Goal: Task Accomplishment & Management: Complete application form

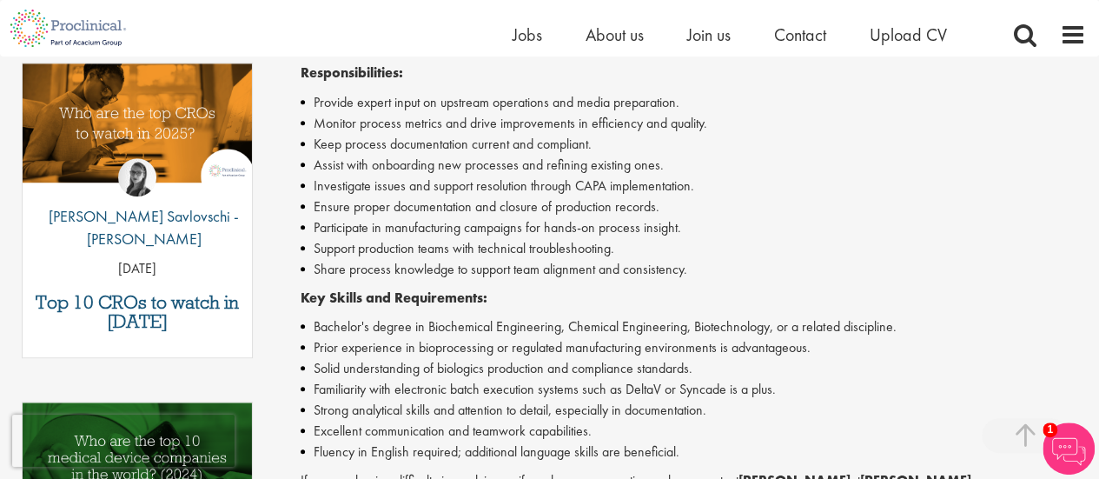
click at [1044, 165] on li "Assist with onboarding new processes and refining existing ones." at bounding box center [693, 165] width 785 height 21
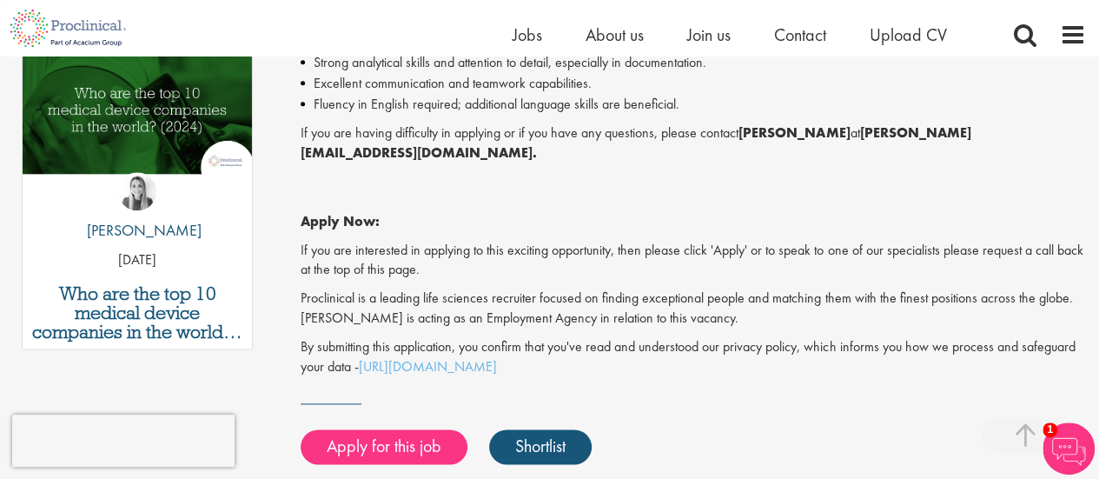
scroll to position [917, 0]
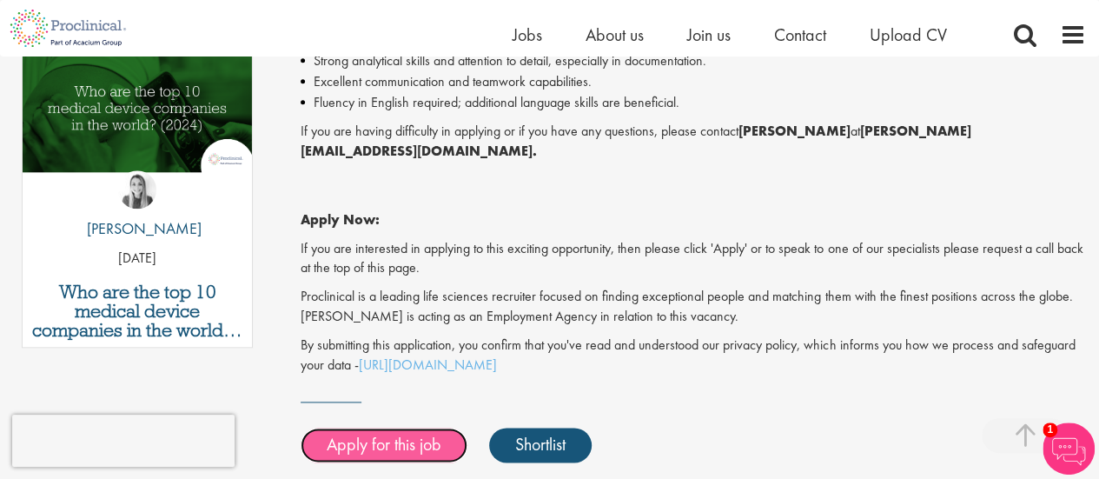
click at [427, 427] on link "Apply for this job" at bounding box center [384, 444] width 167 height 35
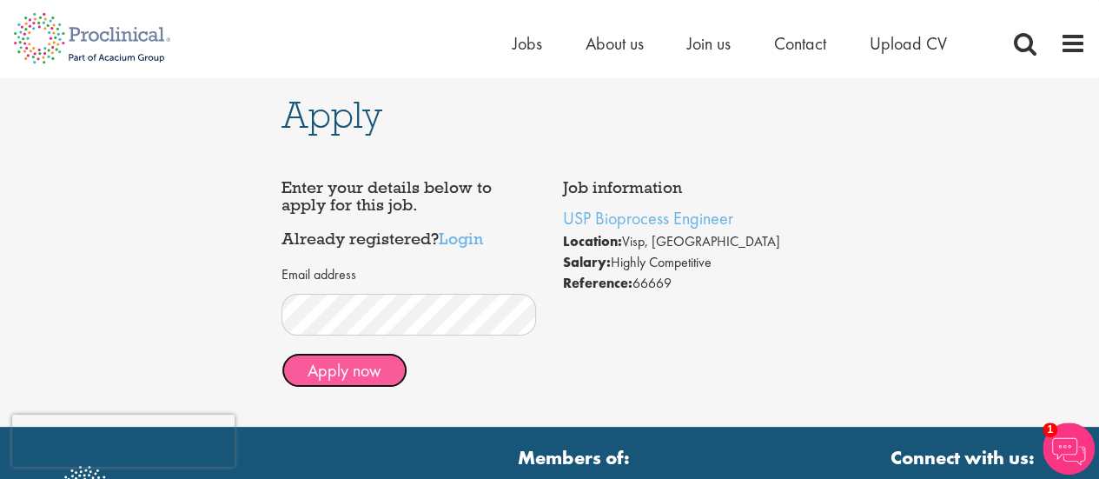
click at [354, 376] on button "Apply now" at bounding box center [344, 370] width 126 height 35
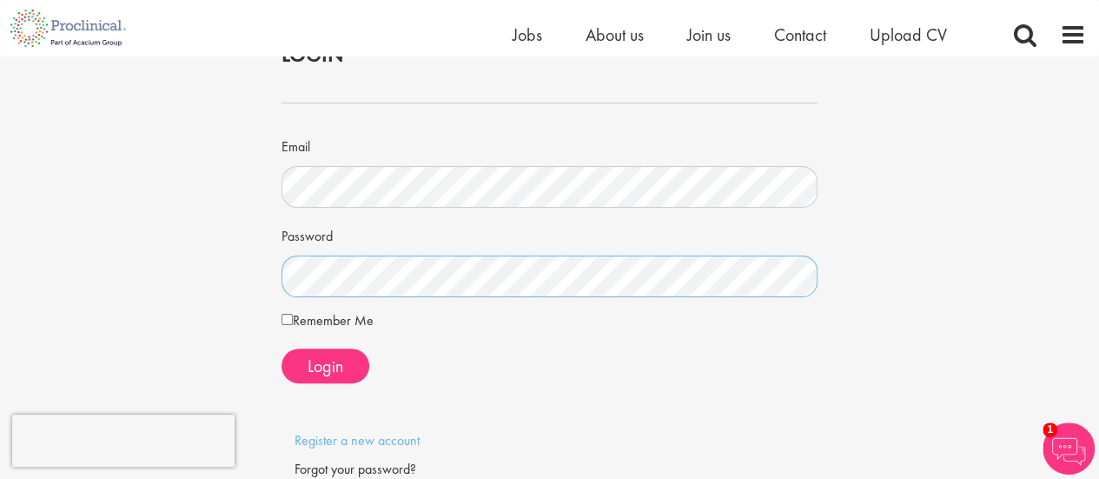
scroll to position [82, 0]
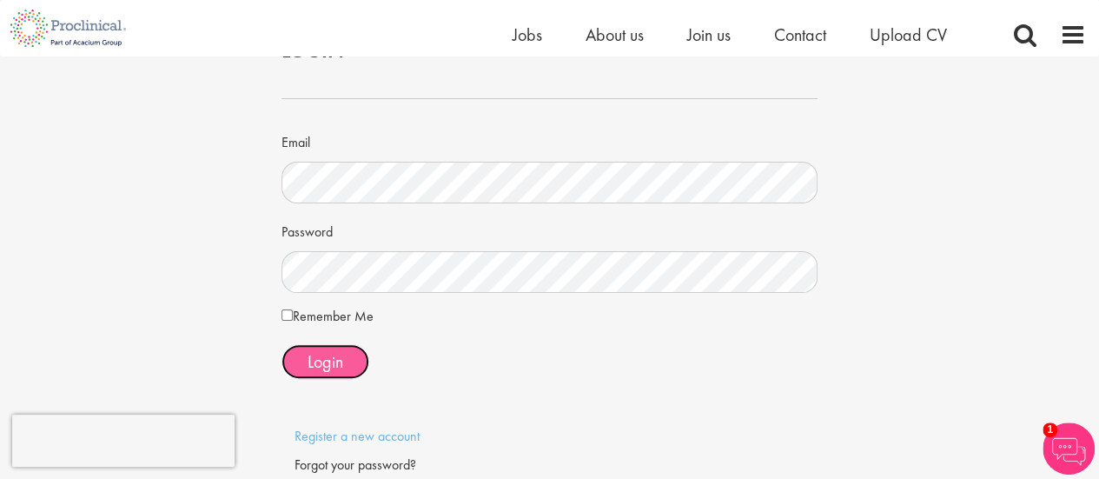
click at [310, 364] on span "Login" at bounding box center [326, 361] width 36 height 23
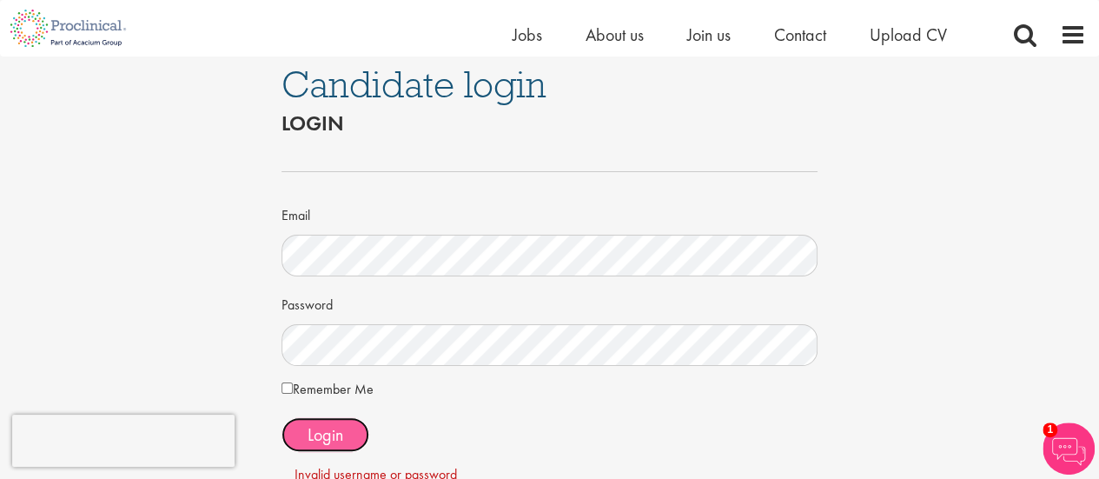
scroll to position [0, 0]
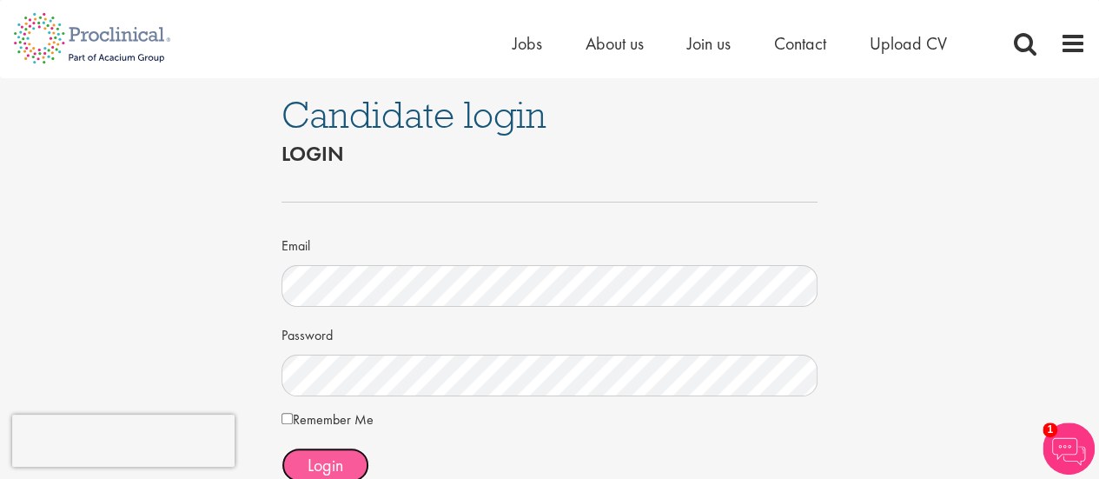
click at [321, 459] on span "Login" at bounding box center [326, 465] width 36 height 23
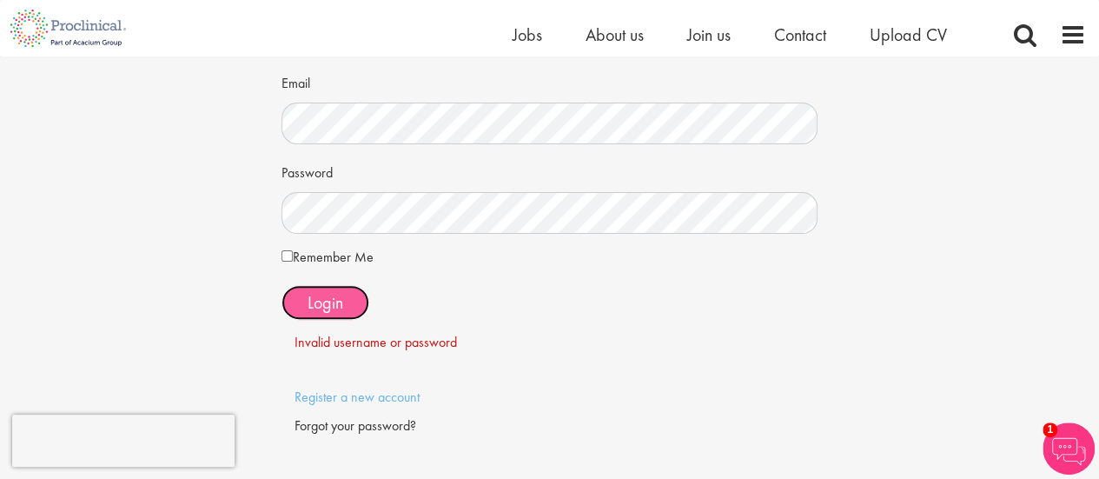
scroll to position [156, 0]
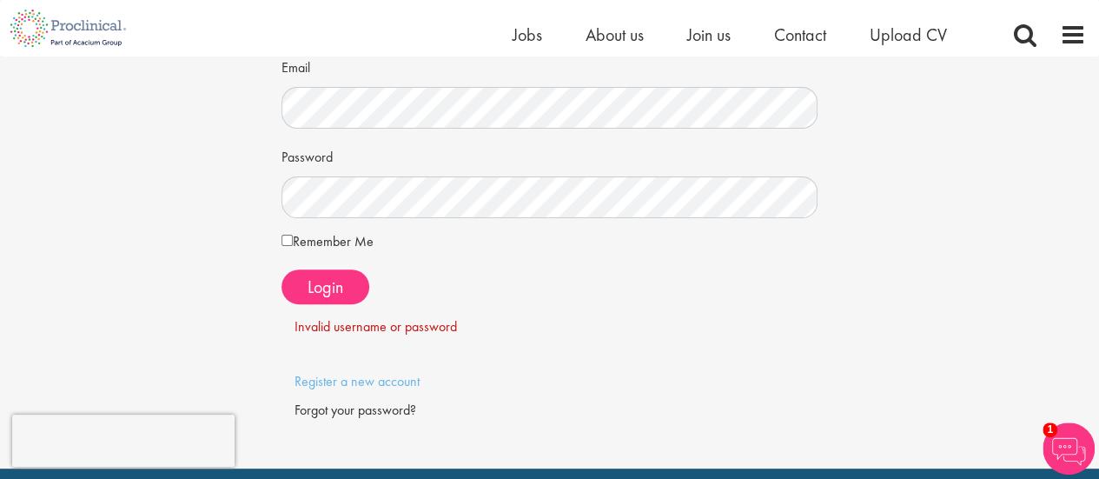
click at [381, 408] on div "Forgot your password?" at bounding box center [550, 411] width 511 height 20
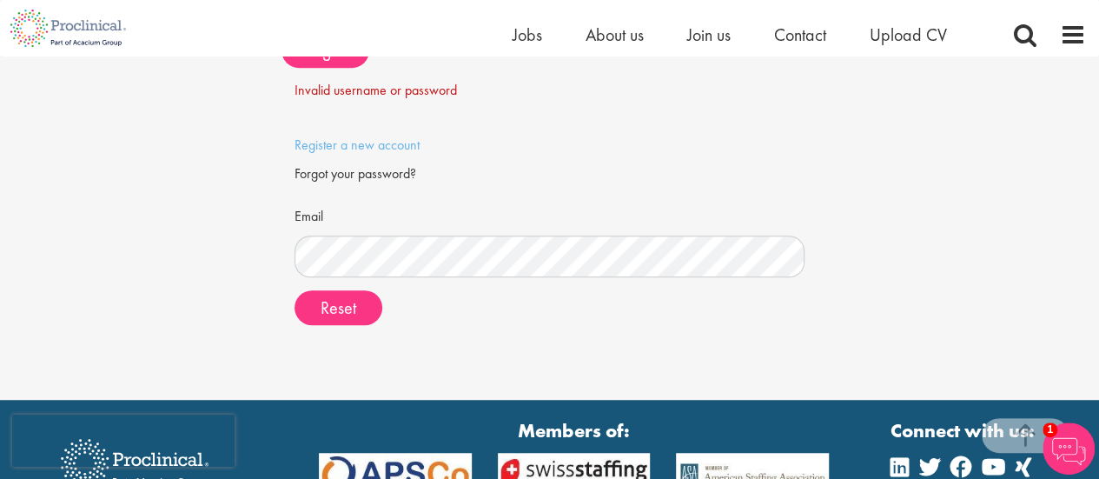
scroll to position [394, 0]
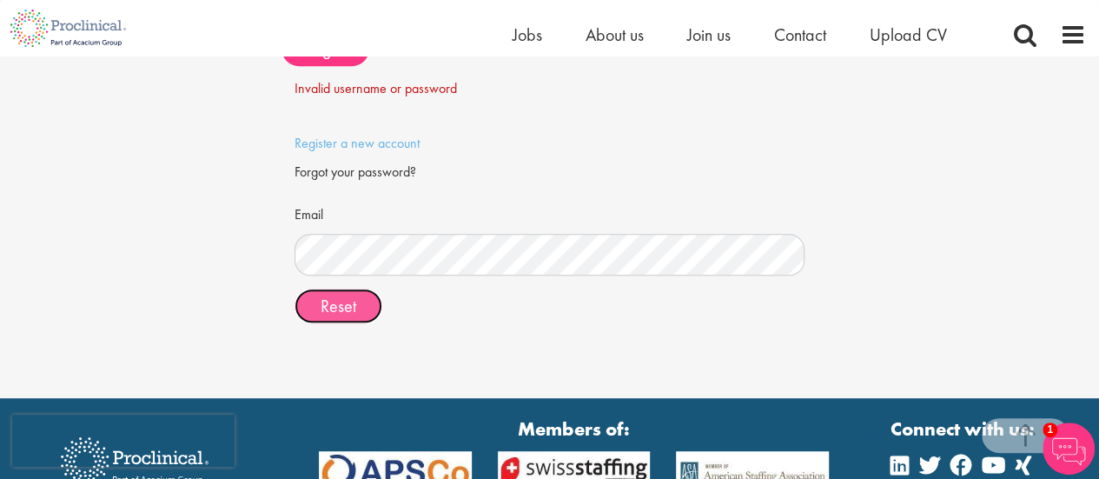
click at [339, 306] on span "Reset" at bounding box center [339, 306] width 36 height 23
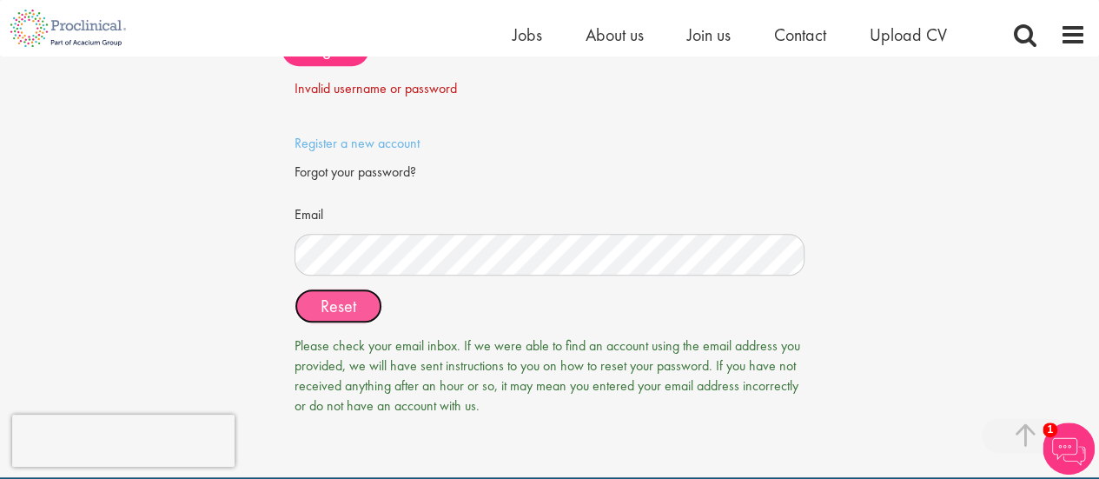
click at [341, 307] on span "Reset" at bounding box center [339, 306] width 36 height 23
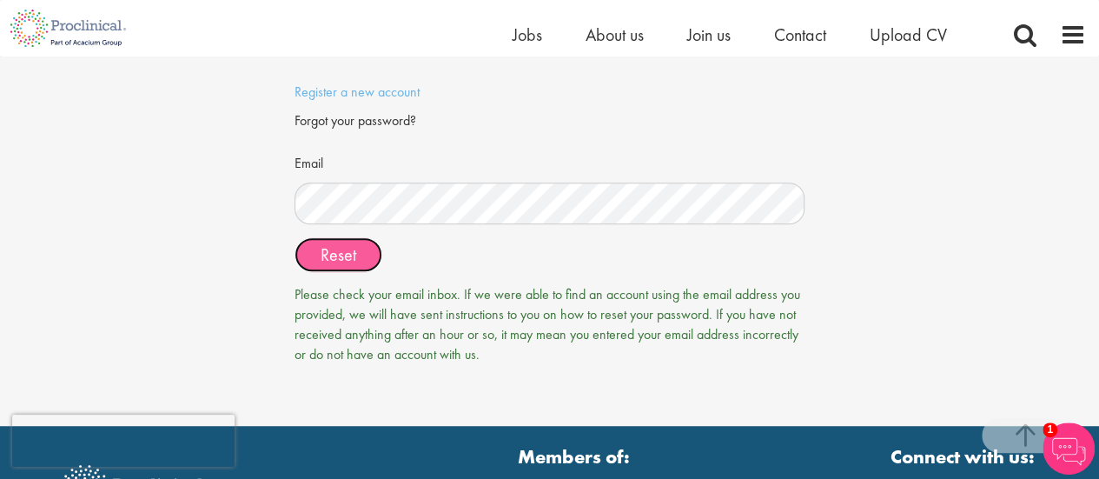
scroll to position [447, 0]
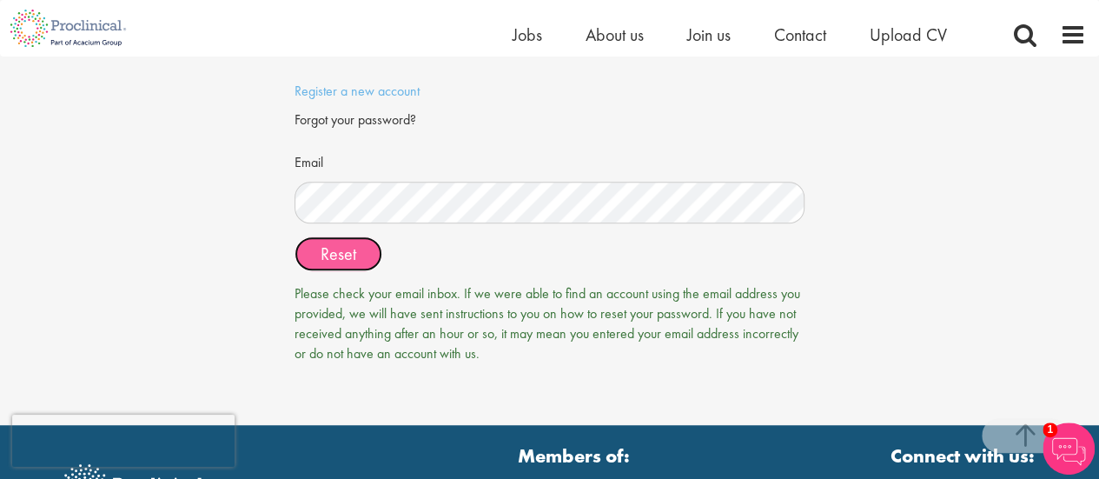
click at [333, 242] on span "Reset" at bounding box center [339, 253] width 36 height 23
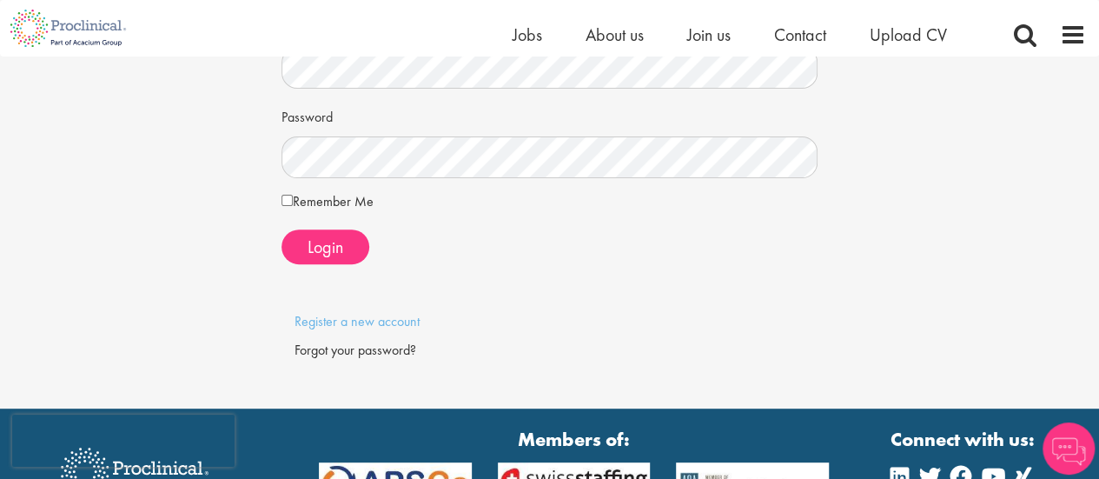
click at [334, 346] on div "Forgot your password?" at bounding box center [550, 351] width 511 height 20
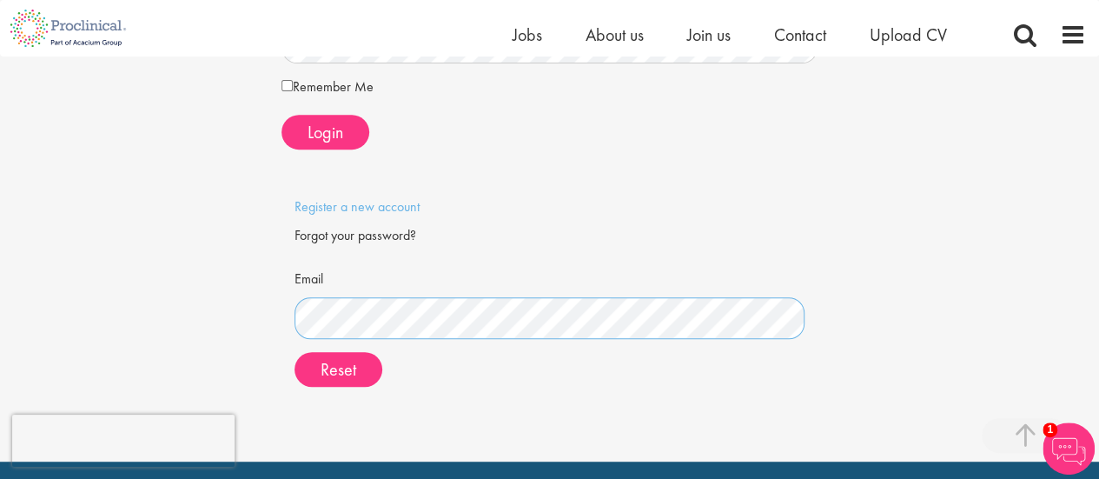
scroll to position [343, 0]
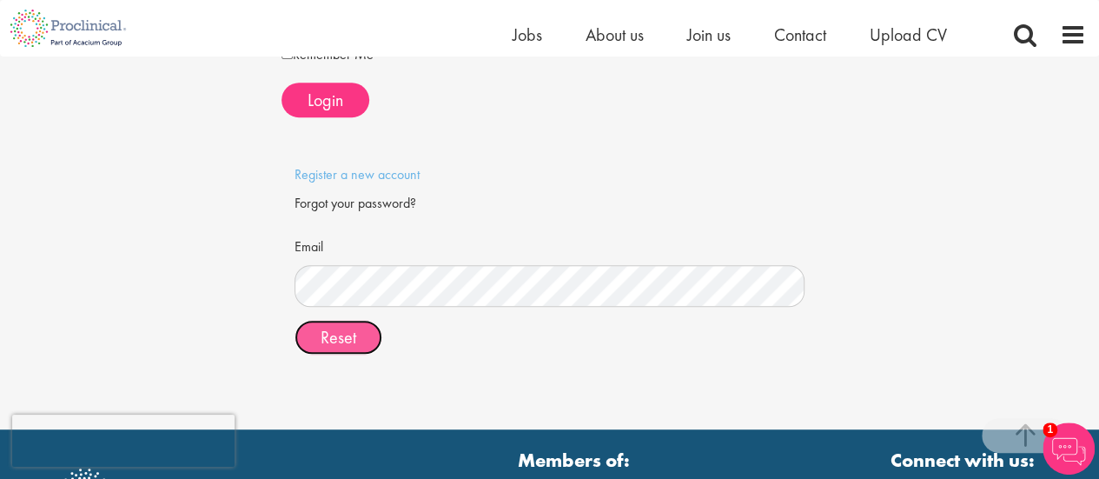
click at [348, 331] on span "Reset" at bounding box center [339, 337] width 36 height 23
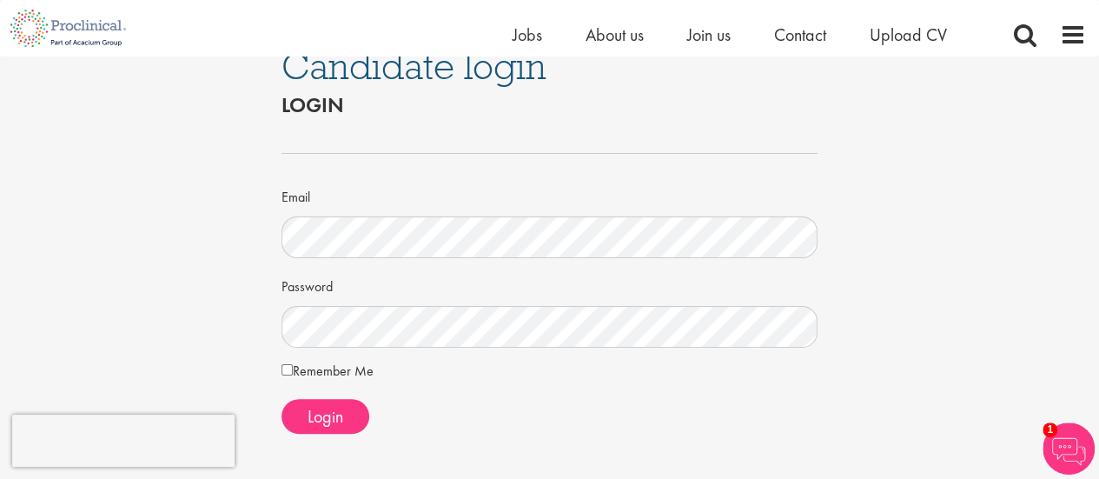
scroll to position [19, 0]
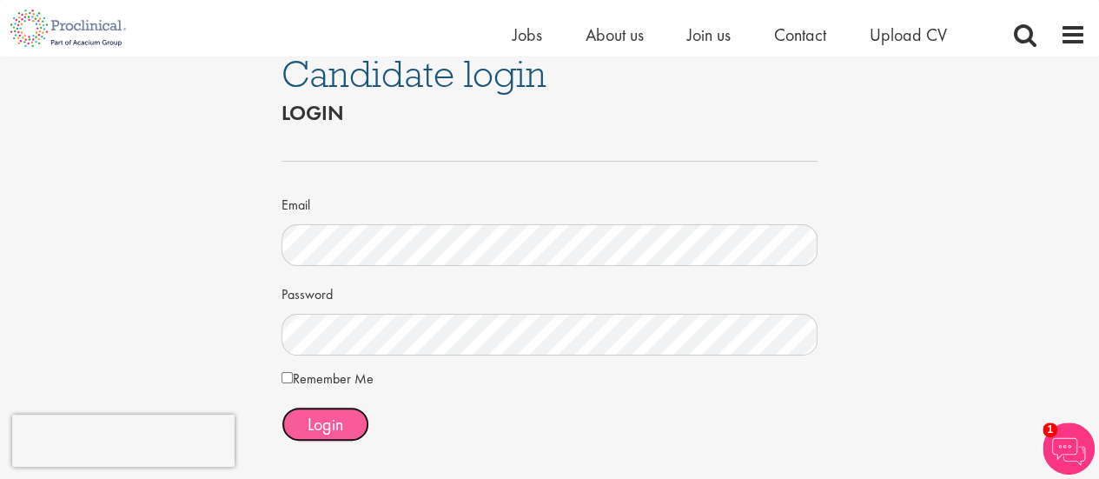
click at [347, 431] on button "Login" at bounding box center [325, 424] width 88 height 35
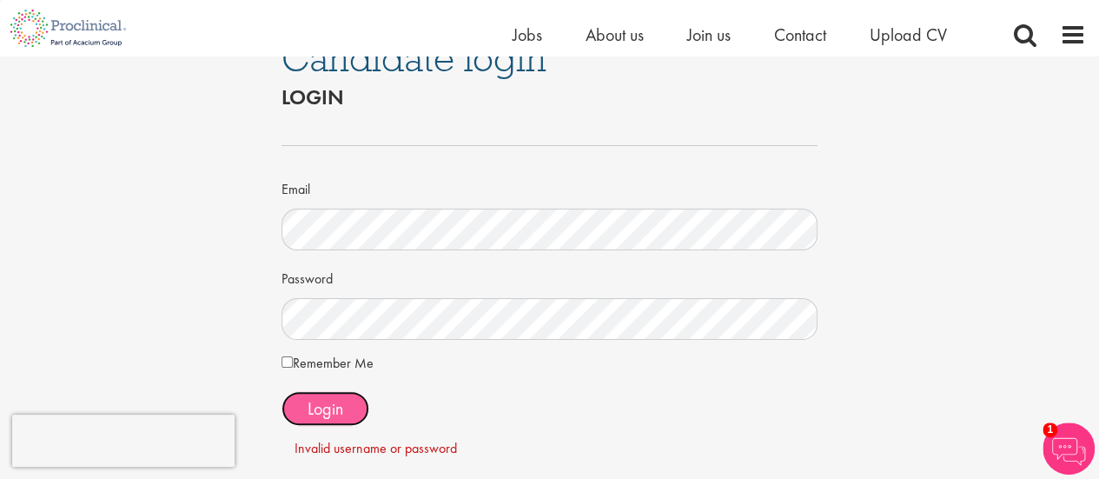
scroll to position [0, 0]
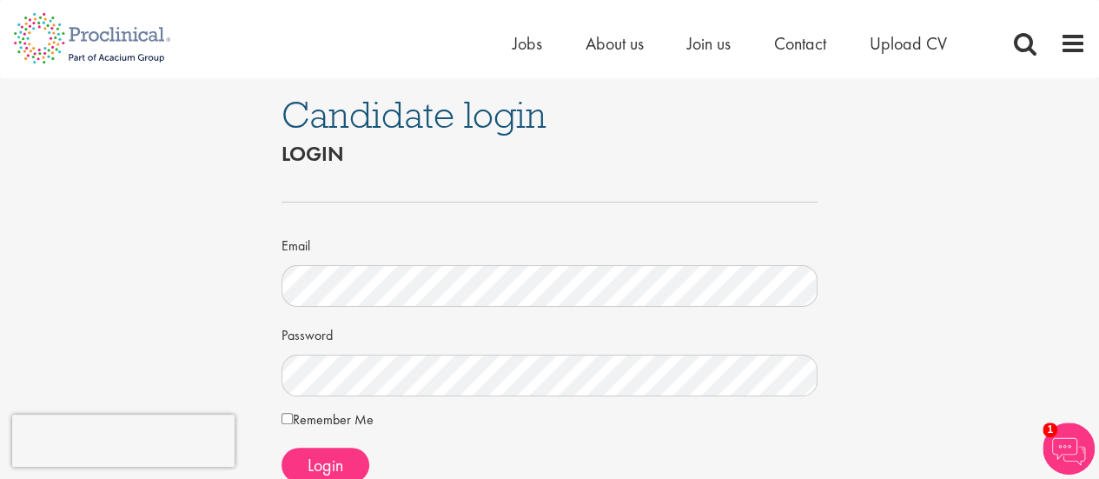
click at [649, 206] on div at bounding box center [549, 202] width 537 height 56
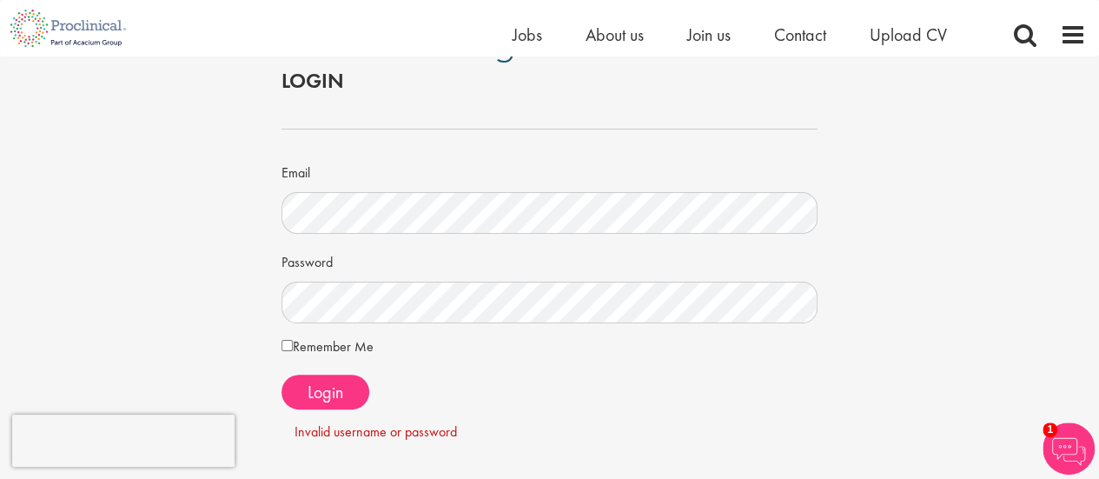
scroll to position [52, 0]
click at [160, 318] on div "Candidate login Login Email Password Remember Me" at bounding box center [549, 411] width 1125 height 815
click at [336, 375] on button "Login" at bounding box center [325, 391] width 88 height 35
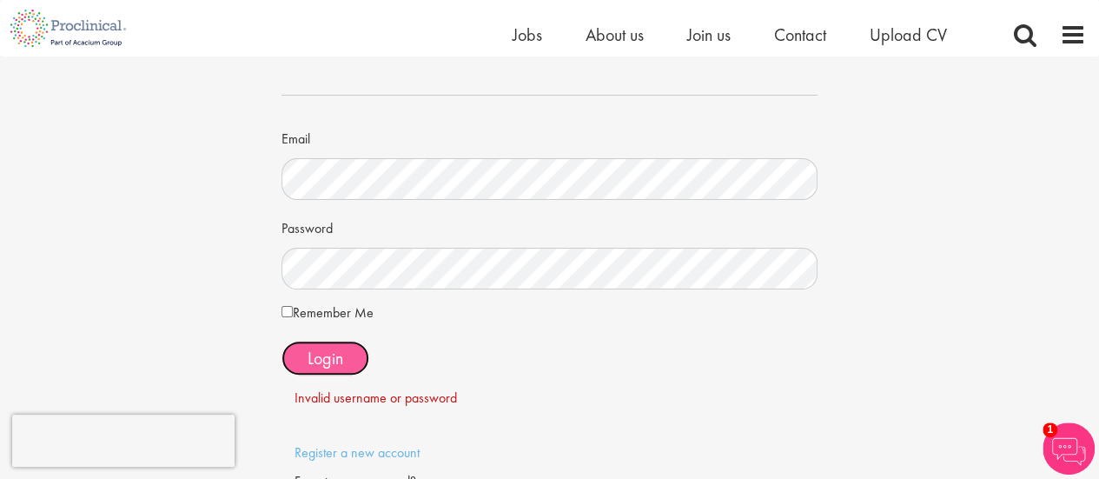
scroll to position [0, 0]
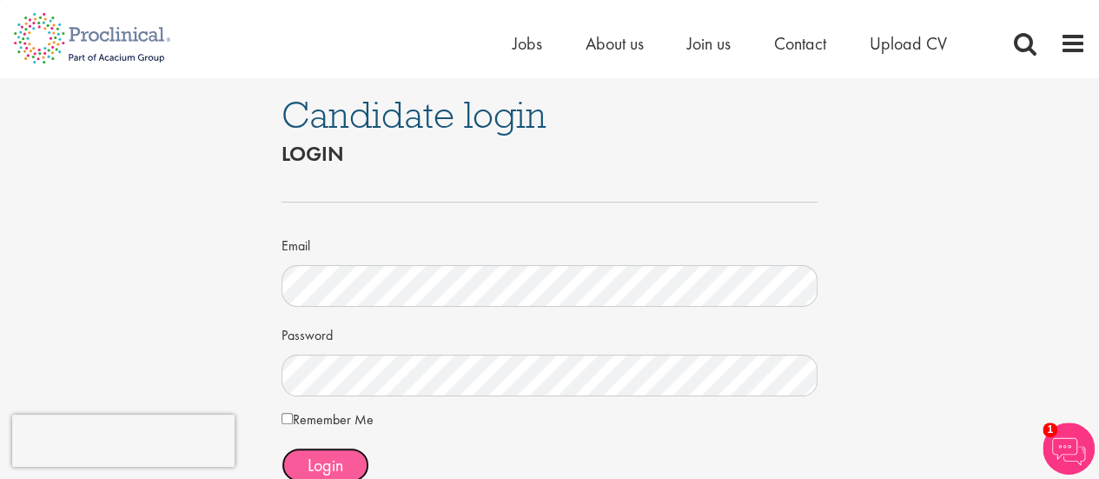
click at [339, 456] on span "Login" at bounding box center [326, 465] width 36 height 23
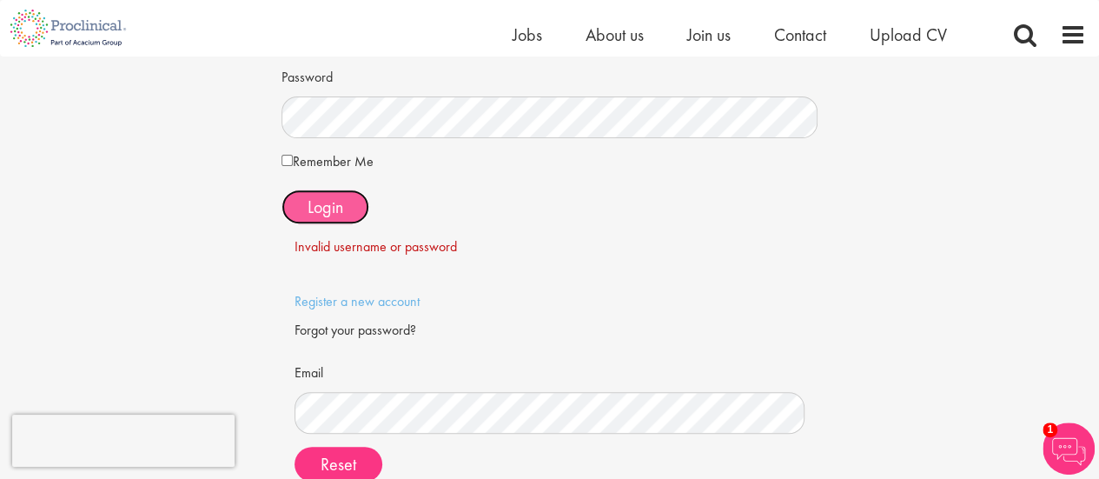
scroll to position [235, 0]
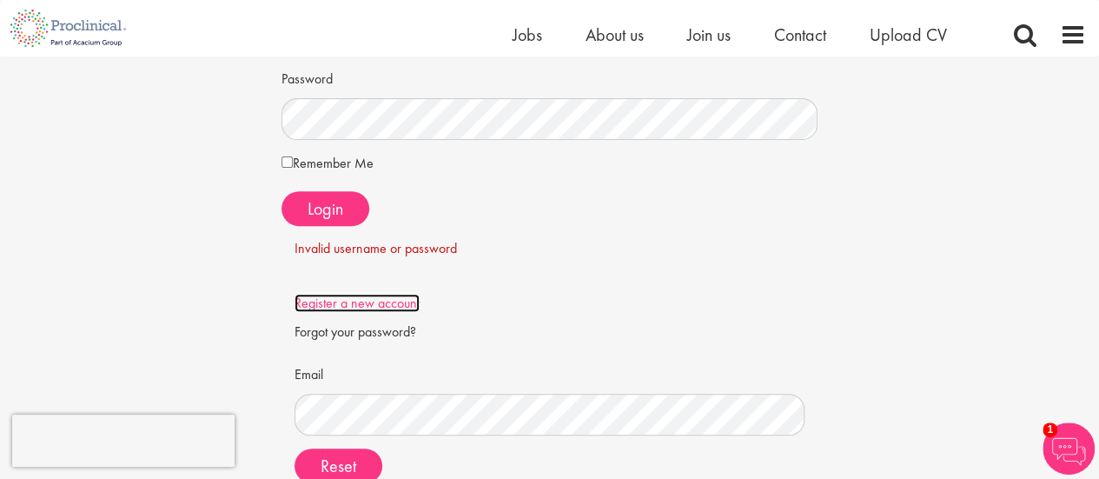
click at [367, 300] on link "Register a new account" at bounding box center [357, 303] width 125 height 18
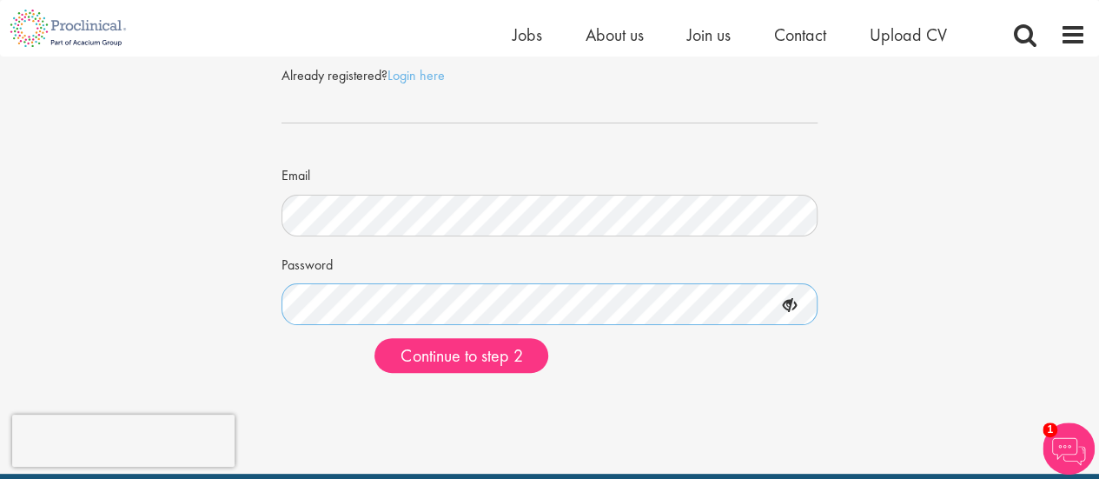
scroll to position [96, 0]
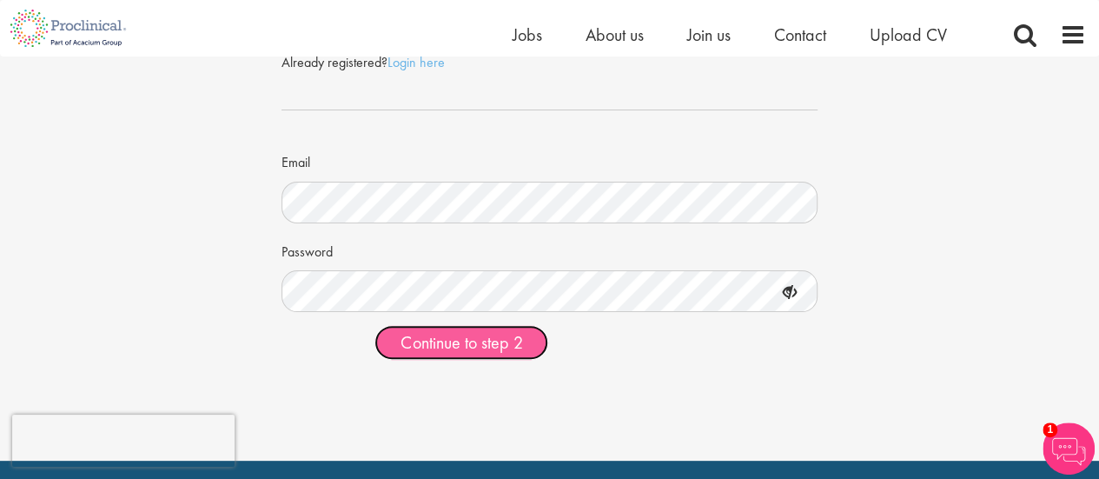
click at [483, 335] on span "Continue to step 2" at bounding box center [462, 342] width 122 height 23
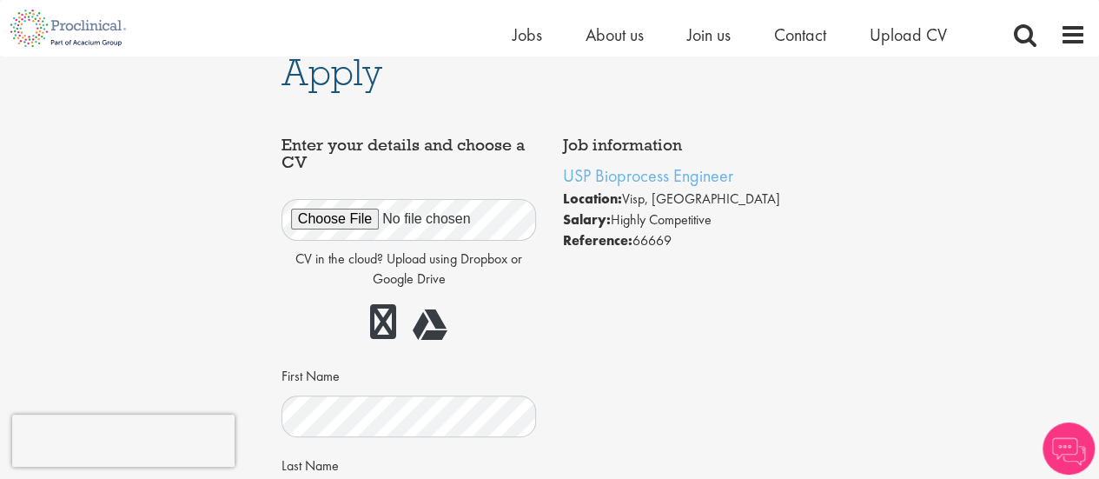
scroll to position [20, 0]
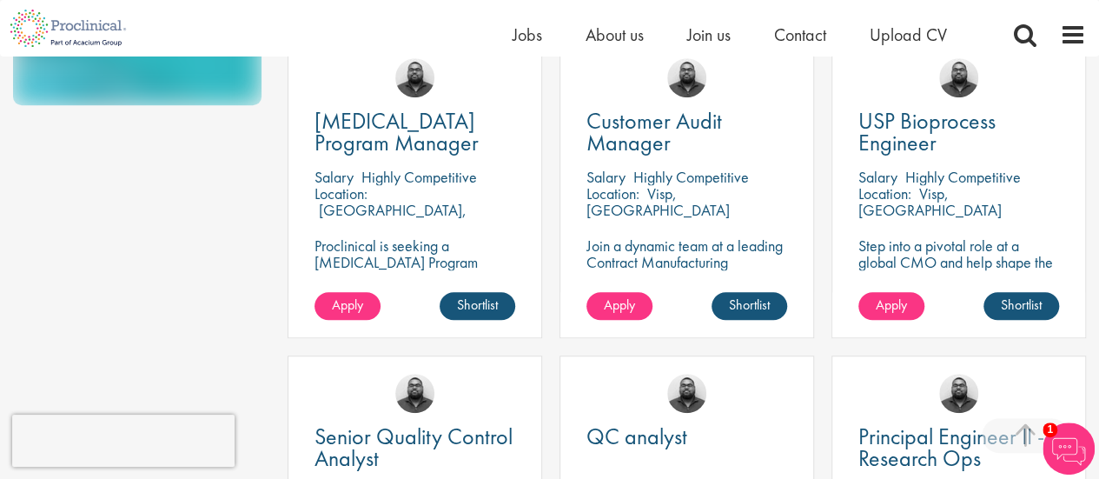
scroll to position [509, 0]
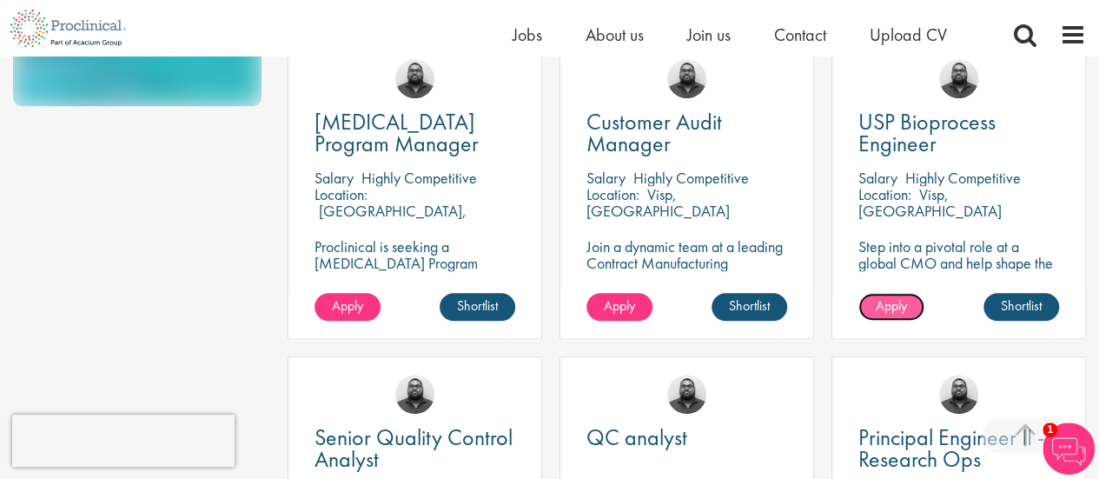
click at [895, 308] on span "Apply" at bounding box center [891, 305] width 31 height 18
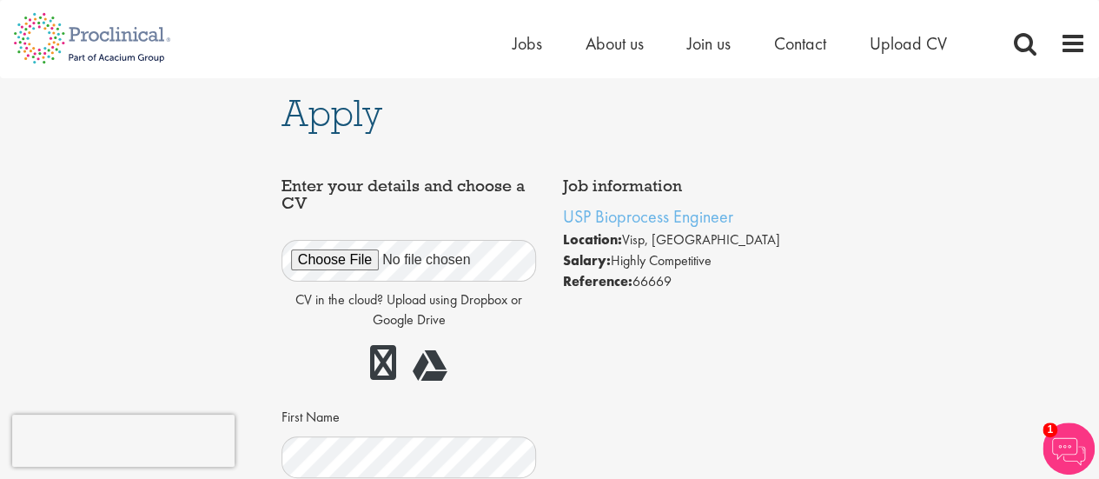
scroll to position [1, 0]
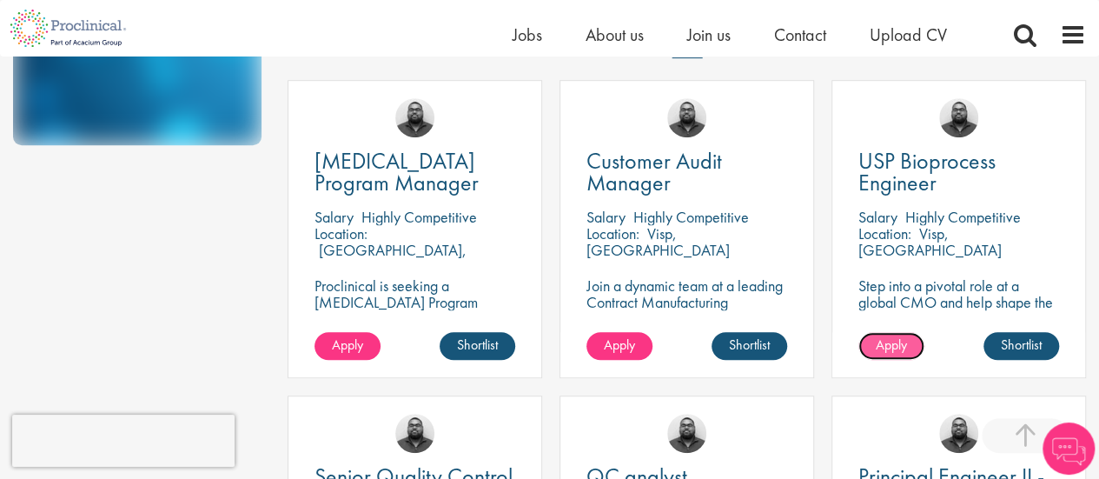
click at [891, 355] on link "Apply" at bounding box center [891, 346] width 66 height 28
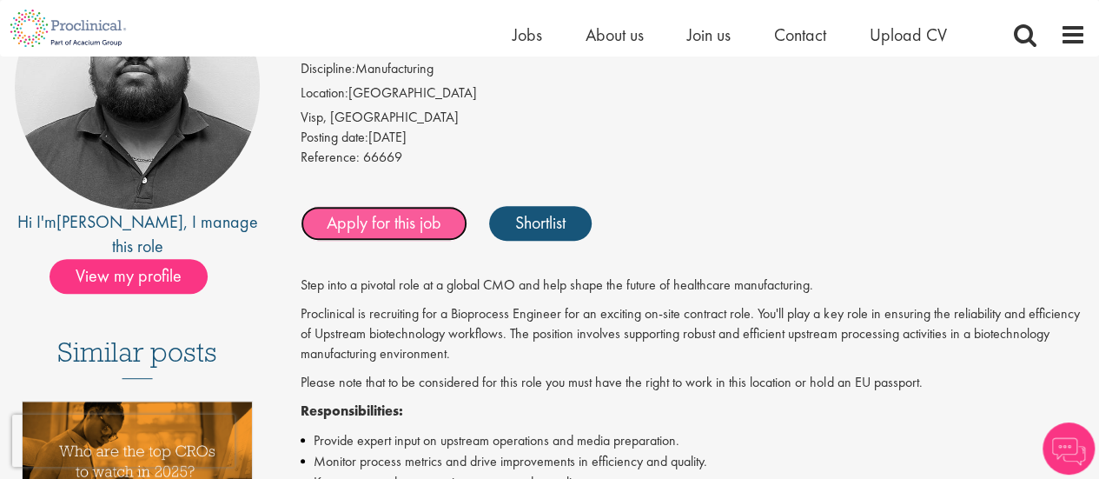
click at [401, 223] on link "Apply for this job" at bounding box center [384, 223] width 167 height 35
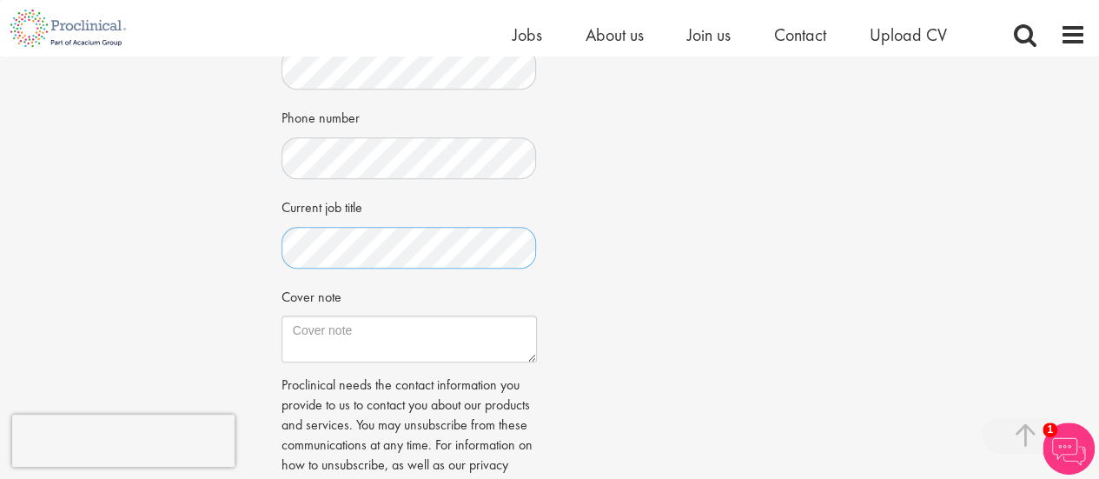
scroll to position [517, 0]
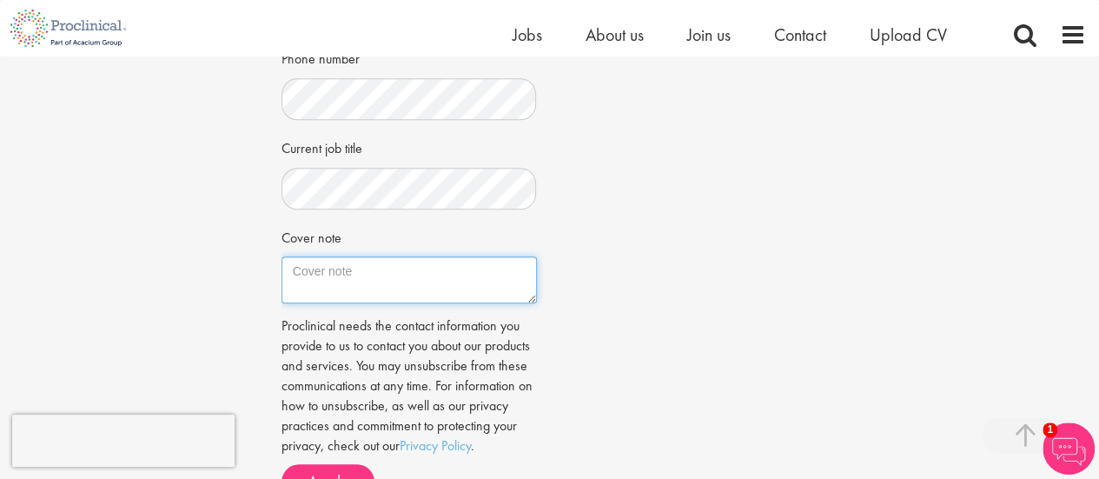
click at [419, 295] on textarea "Cover note" at bounding box center [408, 279] width 255 height 47
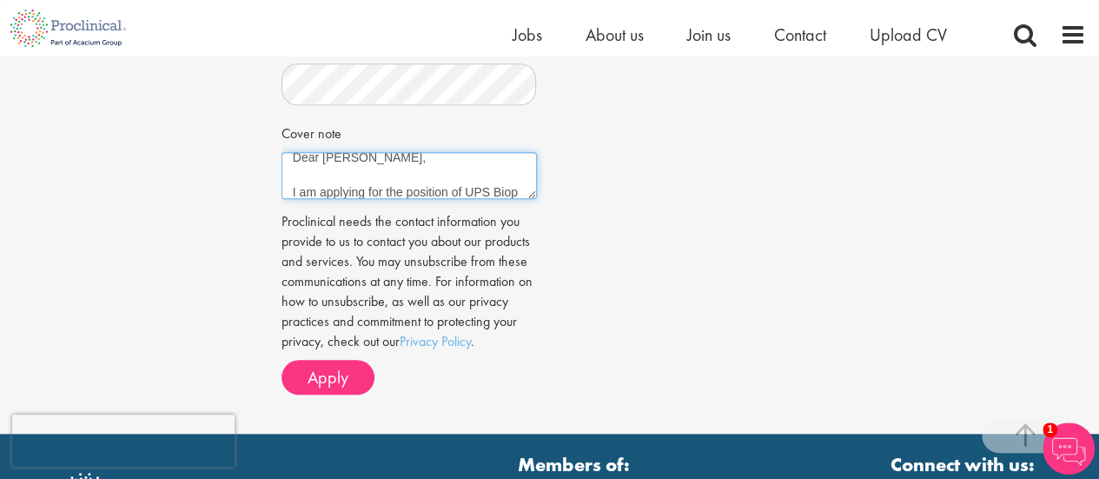
scroll to position [27, 0]
click at [287, 170] on textarea "Dear Mr Bennett, I am applying for the position of UPS Bioprocess Engineer" at bounding box center [408, 175] width 255 height 47
click at [411, 188] on textarea "Dear Mr Bennett, I am applying for the position of UPS Bioprocess Engineer" at bounding box center [408, 175] width 255 height 47
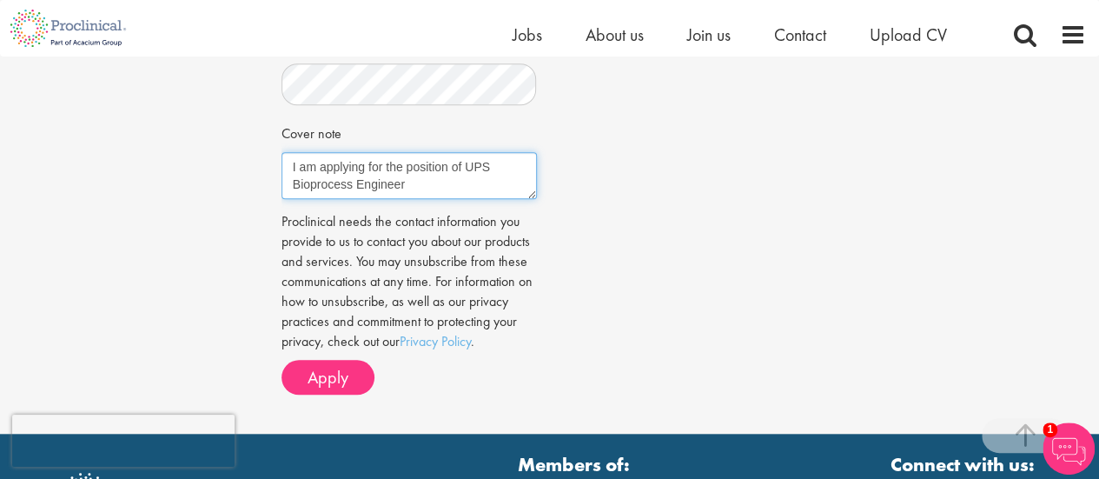
drag, startPoint x: 411, startPoint y: 190, endPoint x: 285, endPoint y: 173, distance: 127.2
click at [285, 173] on textarea "Dear Mr Bennett, I am applying for the position of UPS Bioprocess Engineer" at bounding box center [408, 175] width 255 height 47
drag, startPoint x: 323, startPoint y: 195, endPoint x: 320, endPoint y: 163, distance: 31.5
click at [320, 163] on textarea "Dear Mr Bennett, I am applying for this role as a Bioprocess Engineer in Upstre…" at bounding box center [408, 175] width 255 height 47
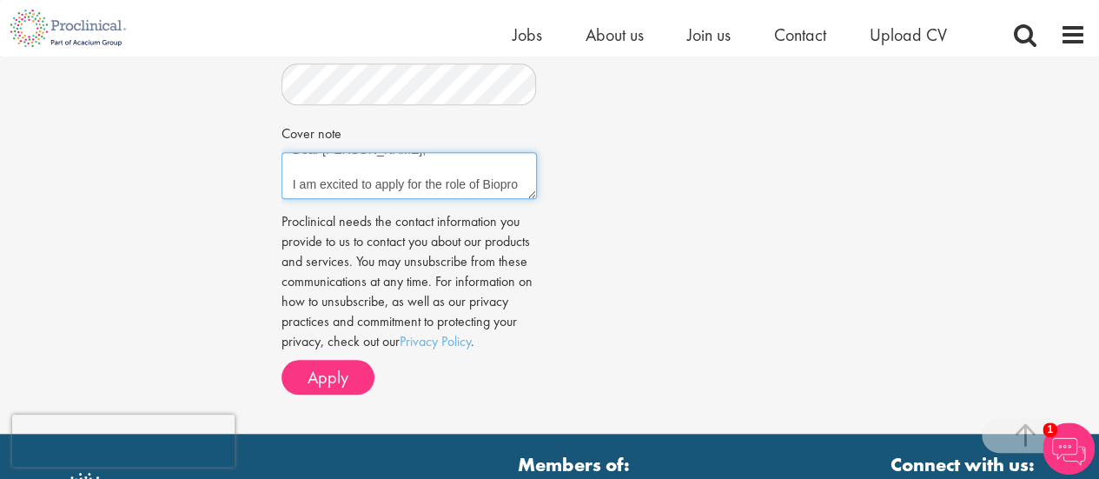
scroll to position [35, 0]
click at [481, 162] on textarea "Dear Mr Bennett, I am excited to apply for the role of Bioprocess Engineer role" at bounding box center [408, 175] width 255 height 47
click at [402, 187] on textarea "Dear Mr Bennett, I am excited to apply for the Bioprocess Engineer role" at bounding box center [408, 175] width 255 height 47
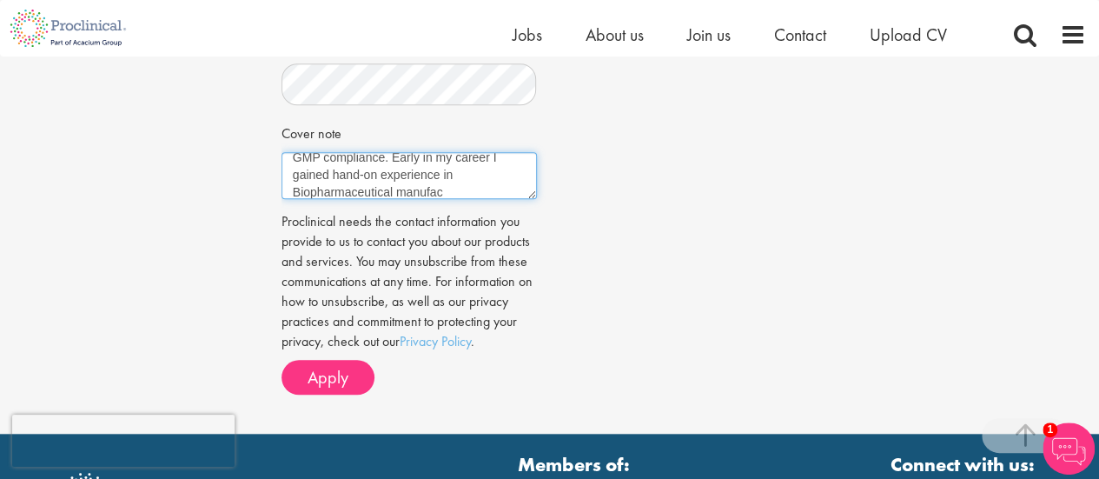
scroll to position [149, 0]
click at [375, 175] on textarea "Dear Mr Bennett, I am excited to apply for the Bioprocess Engineer role in Upst…" at bounding box center [408, 175] width 255 height 47
click at [382, 190] on textarea "Dear Mr Bennett, I am excited to apply for the Bioprocess Engineer role in Upst…" at bounding box center [408, 175] width 255 height 47
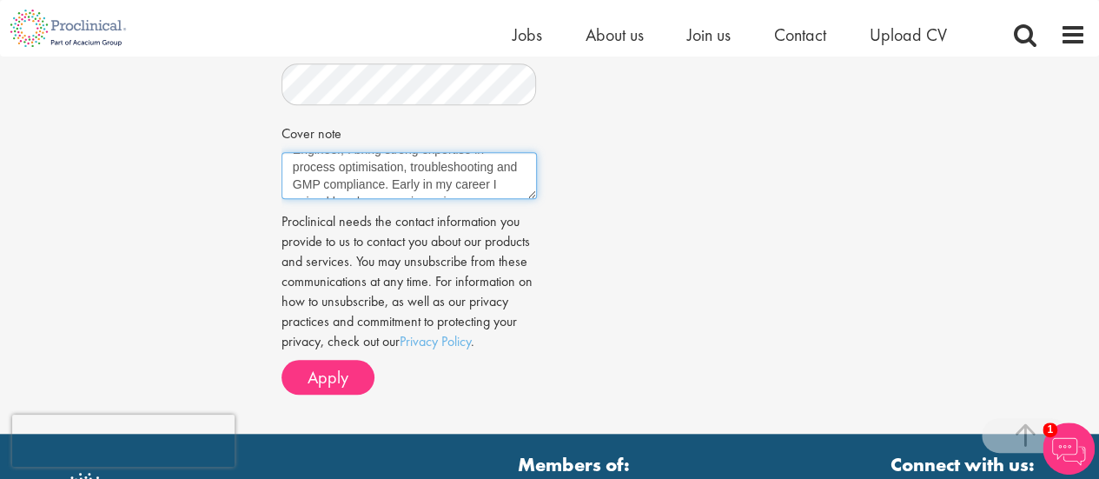
scroll to position [139, 0]
click at [467, 164] on textarea "Dear Mr Bennett, I am excited to apply for the Bioprocess Engineer role in Upst…" at bounding box center [408, 175] width 255 height 47
drag, startPoint x: 372, startPoint y: 183, endPoint x: 263, endPoint y: 129, distance: 121.2
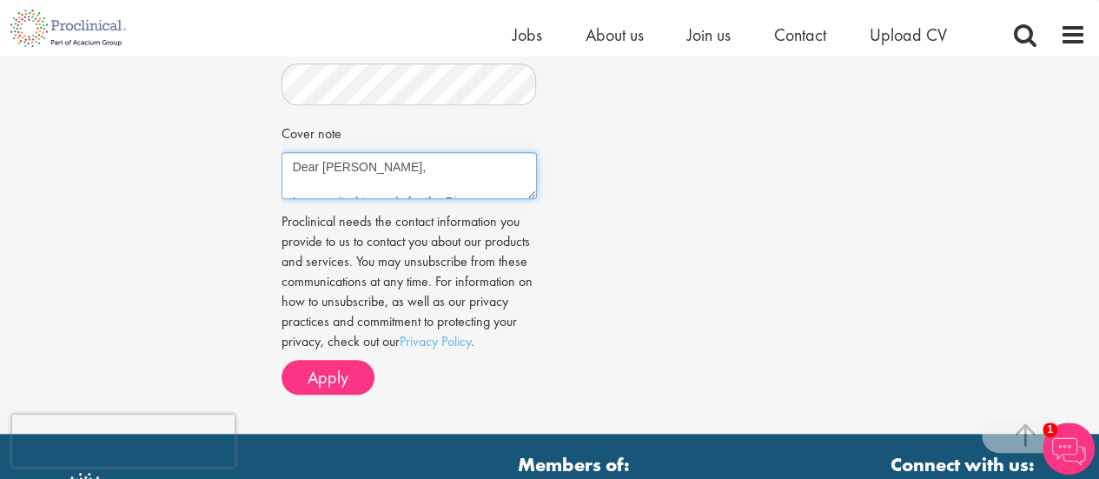
type textarea "Dear Mr Bennett, I am excited to apply for the Bioprocess Engineer role in Upst…"
click at [405, 179] on textarea "Dear Mr Bennett, I am excited to apply for the Bioprocess Engineer role in Upst…" at bounding box center [408, 175] width 255 height 47
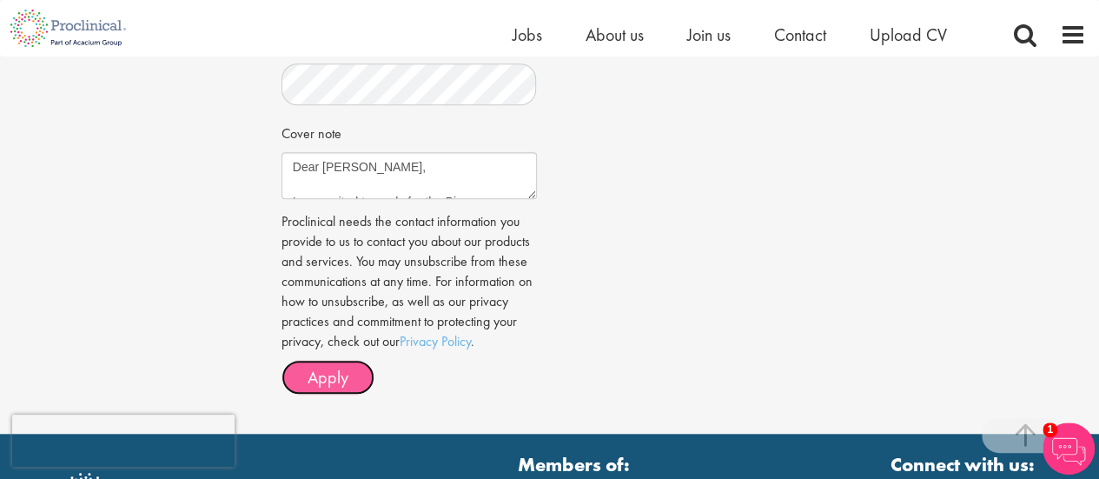
click at [344, 381] on span "Apply" at bounding box center [328, 377] width 41 height 23
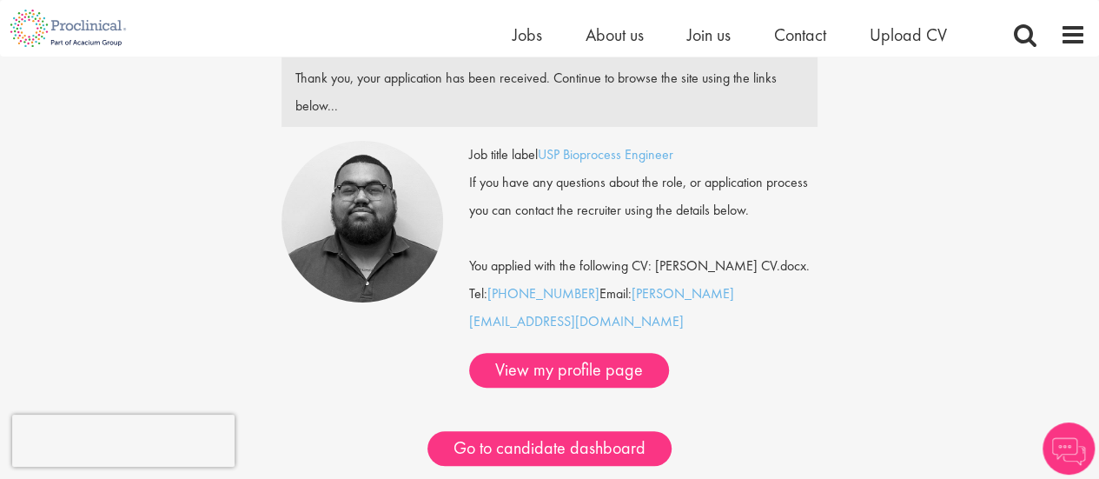
scroll to position [160, 0]
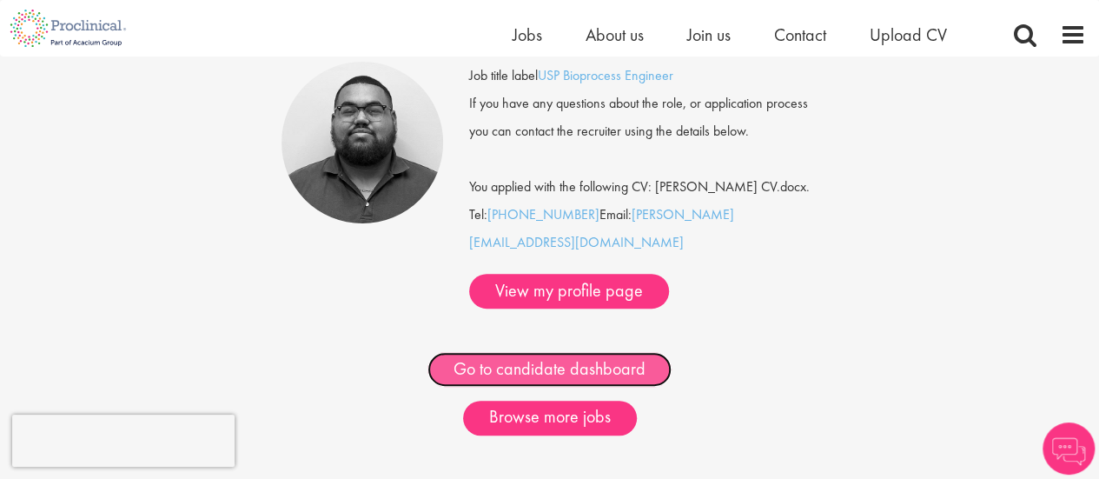
click at [544, 352] on link "Go to candidate dashboard" at bounding box center [549, 369] width 244 height 35
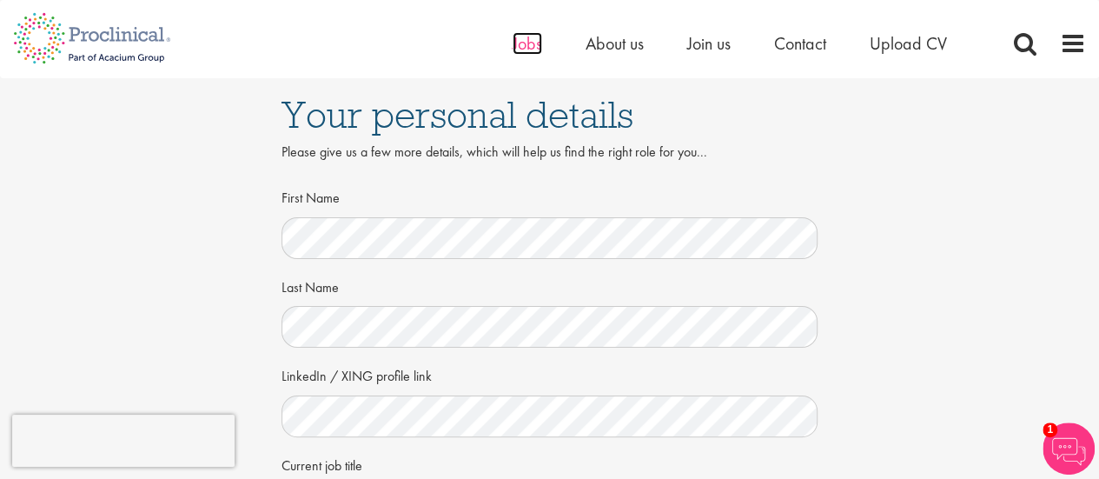
click at [524, 53] on span "Jobs" at bounding box center [528, 43] width 30 height 23
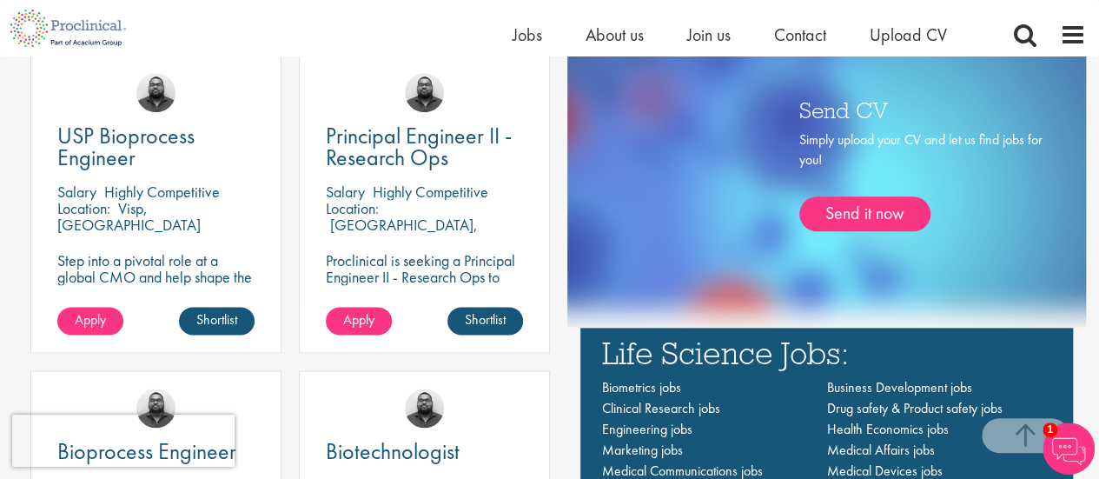
scroll to position [943, 0]
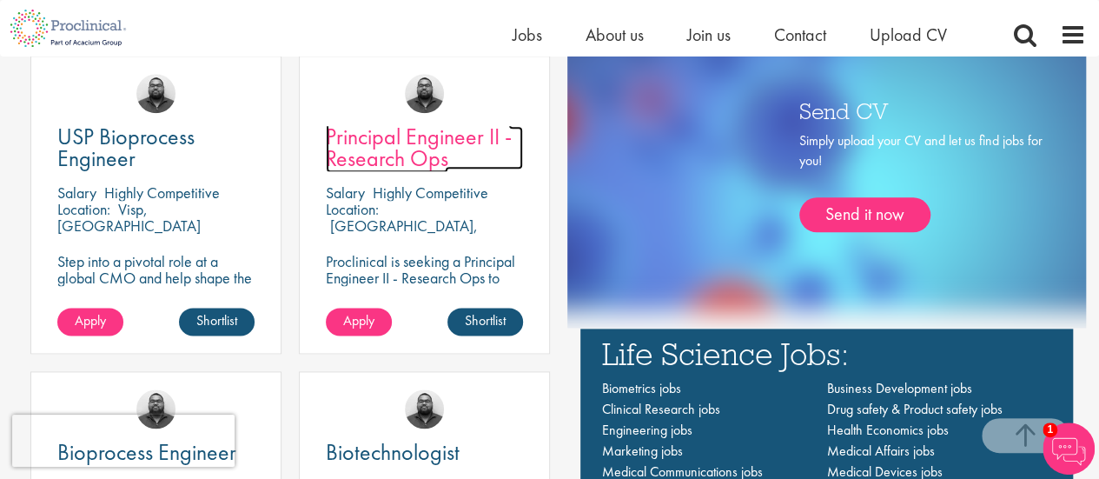
click at [405, 138] on span "Principal Engineer II - Research Ops" at bounding box center [419, 147] width 186 height 51
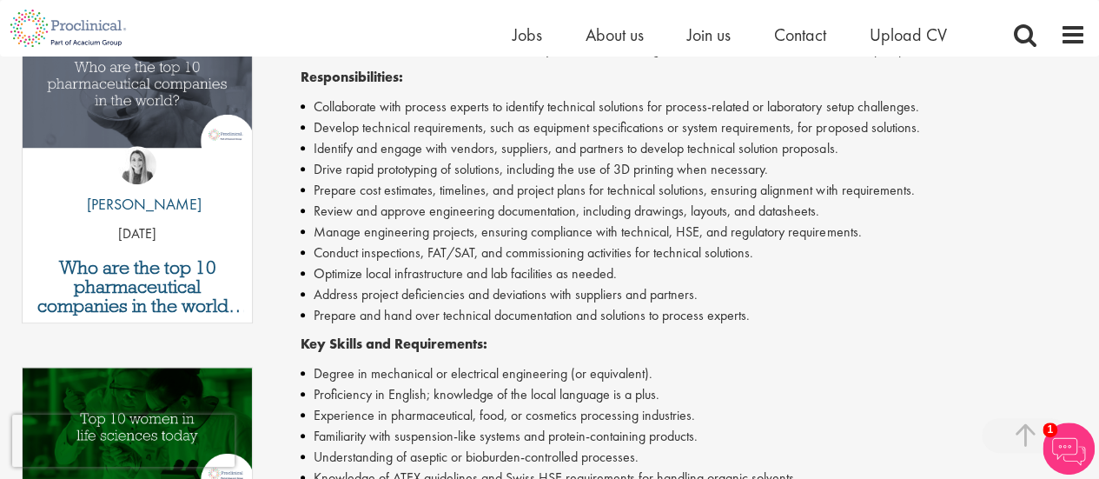
scroll to position [608, 0]
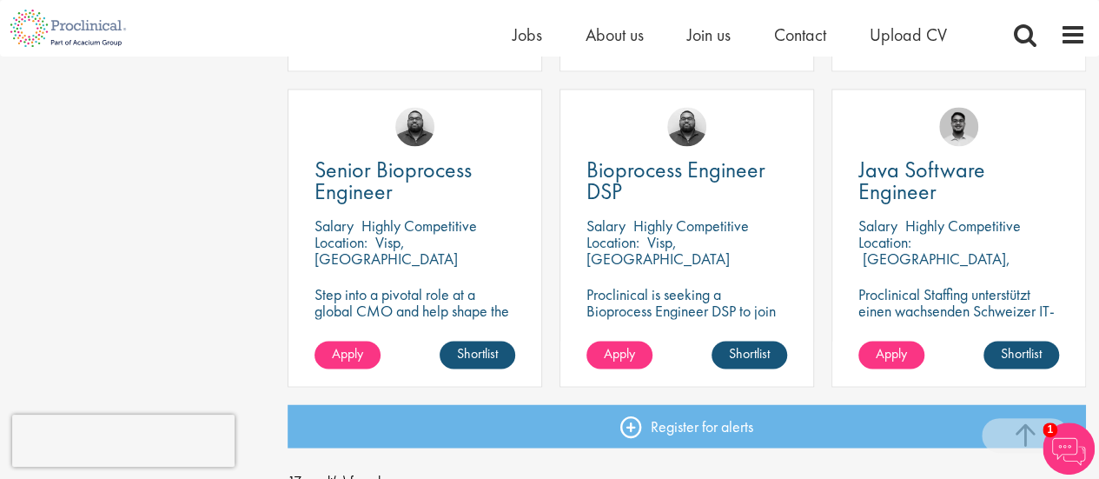
scroll to position [1247, 0]
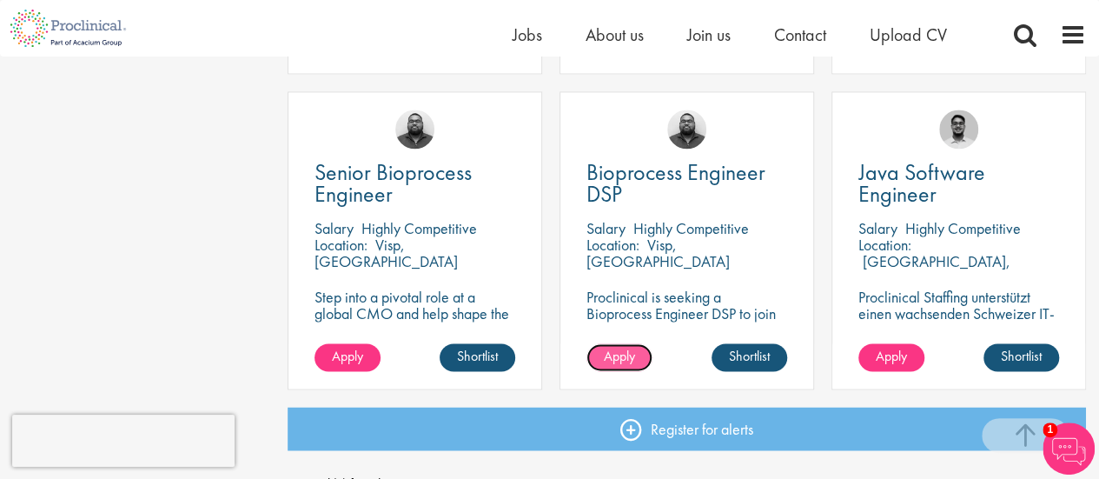
click at [627, 356] on span "Apply" at bounding box center [619, 356] width 31 height 18
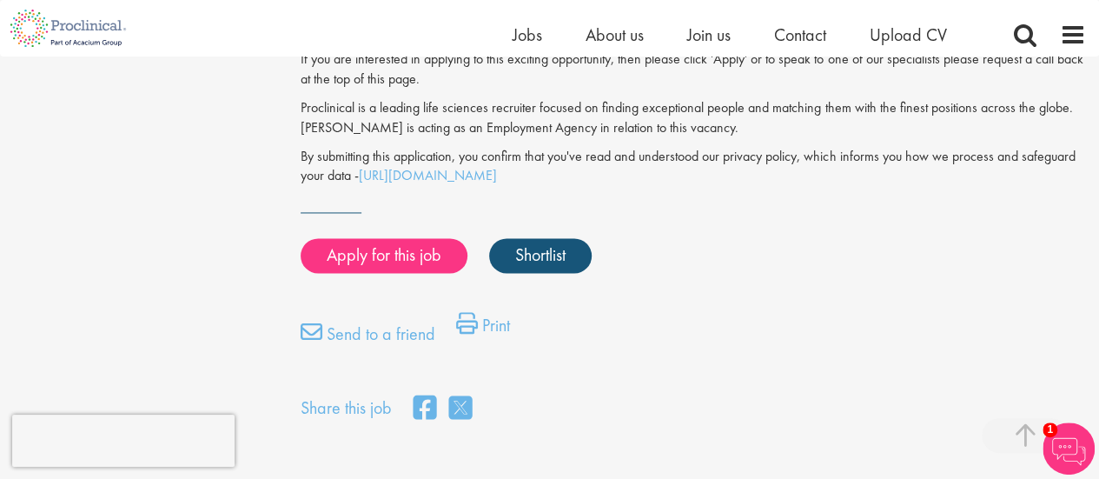
scroll to position [1310, 0]
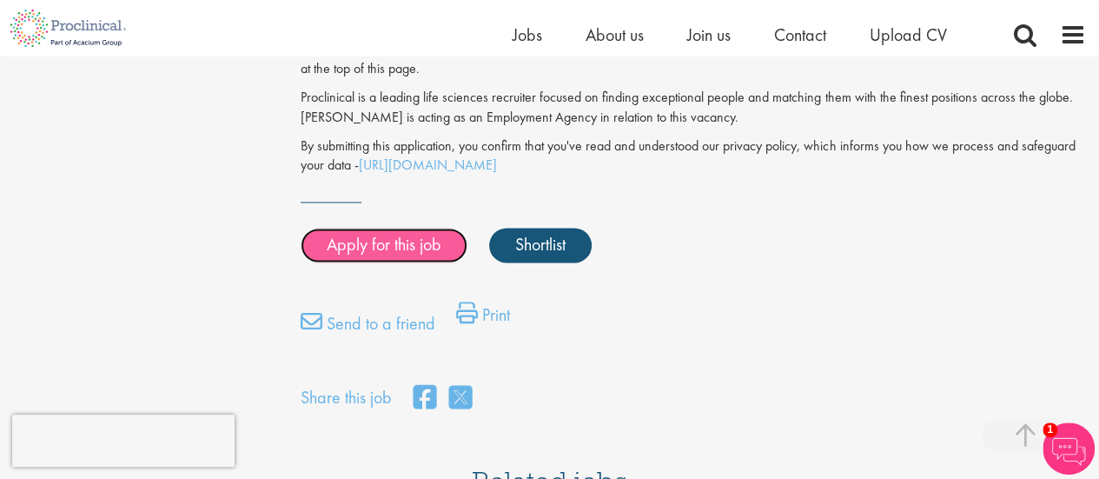
click at [391, 228] on link "Apply for this job" at bounding box center [384, 245] width 167 height 35
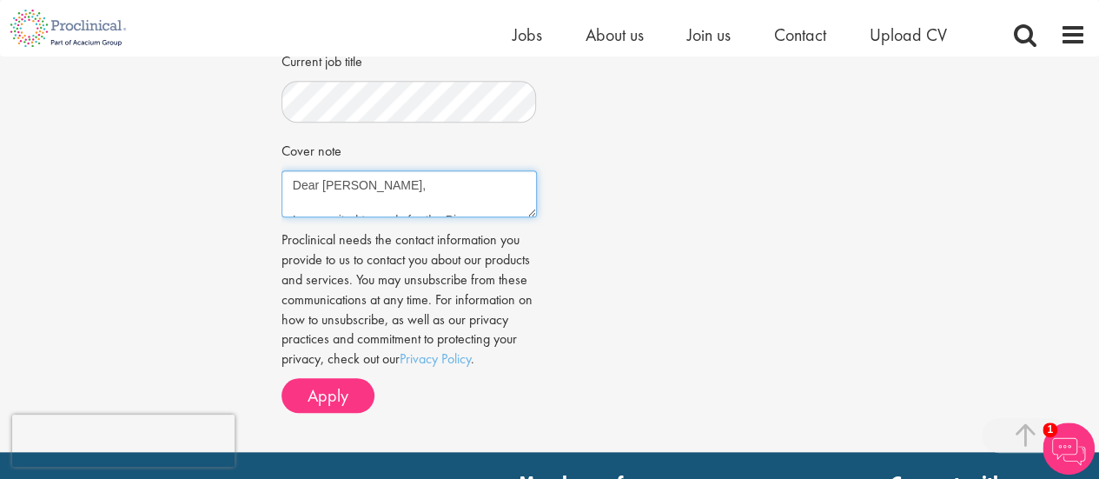
scroll to position [35, 0]
drag, startPoint x: 434, startPoint y: 201, endPoint x: 383, endPoint y: 204, distance: 50.5
click at [383, 204] on textarea "Dear Mr Bennett, I am excited to apply for the Bioprocess Engineer role in Upst…" at bounding box center [408, 193] width 255 height 47
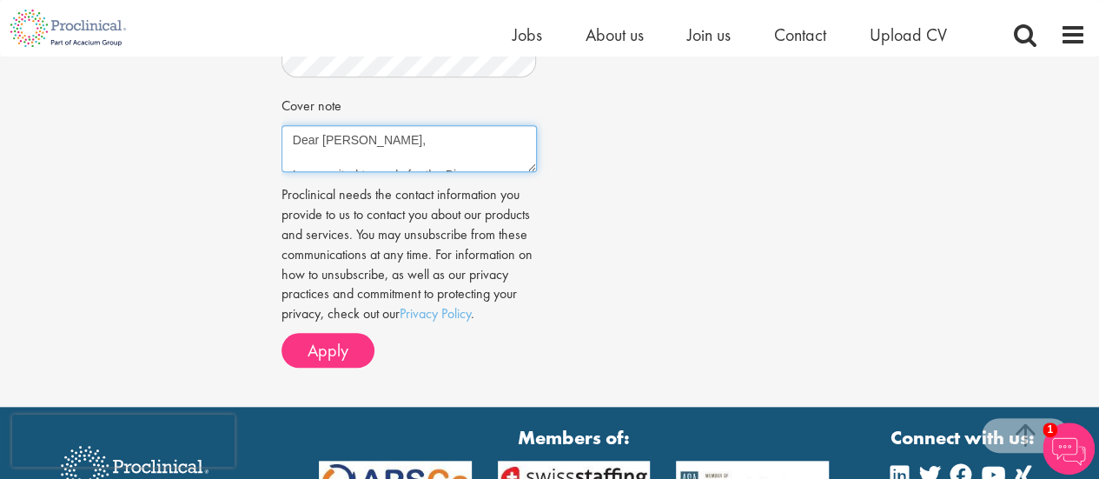
scroll to position [751, 0]
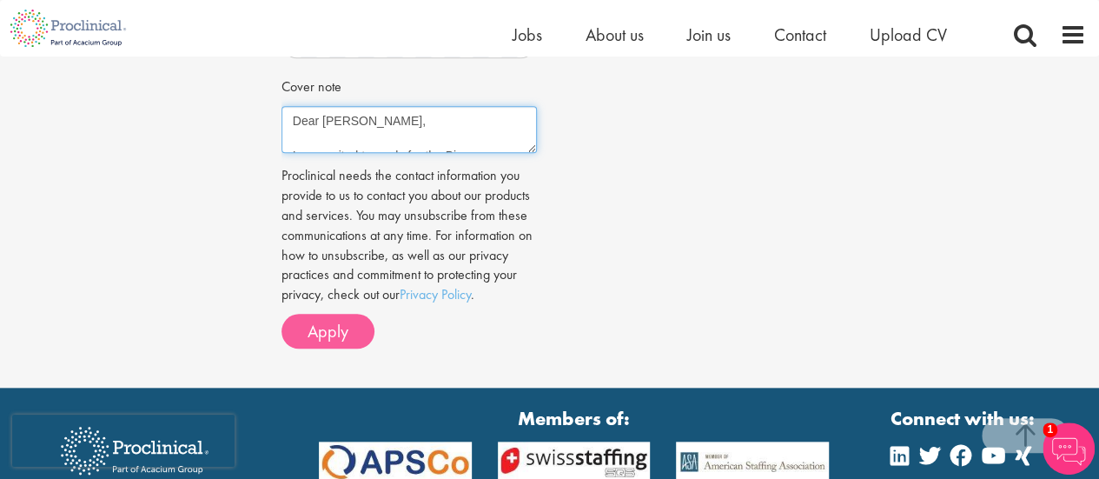
type textarea "Dear Mr Bennett, I am excited to apply for the Bioprocess Engineer role in Down…"
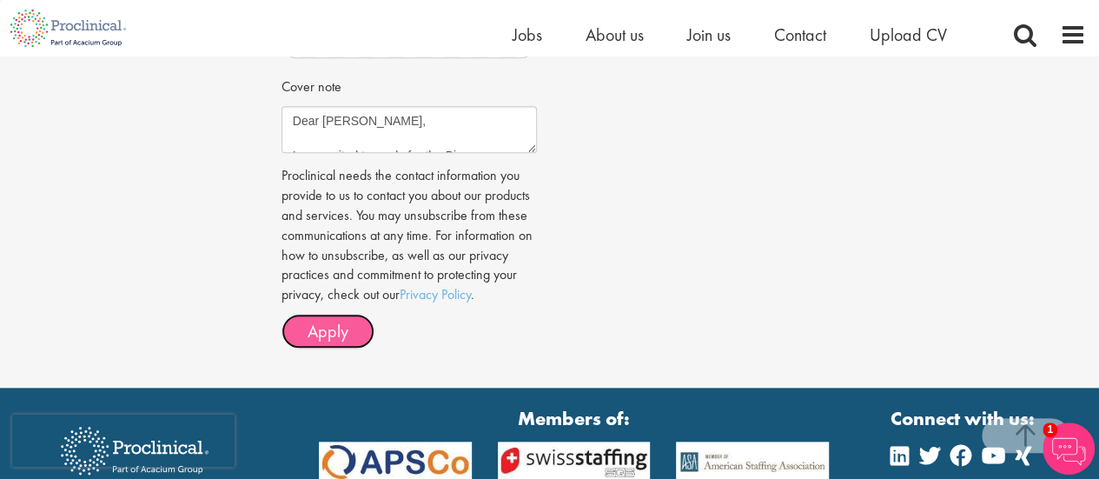
click at [337, 329] on span "Apply" at bounding box center [328, 331] width 41 height 23
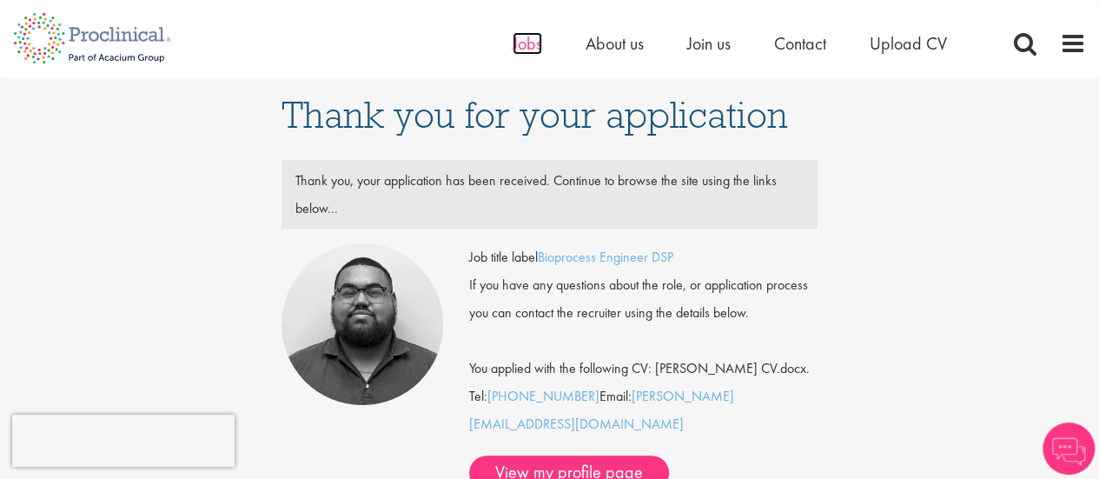
click at [522, 49] on span "Jobs" at bounding box center [528, 43] width 30 height 23
